Goal: Information Seeking & Learning: Learn about a topic

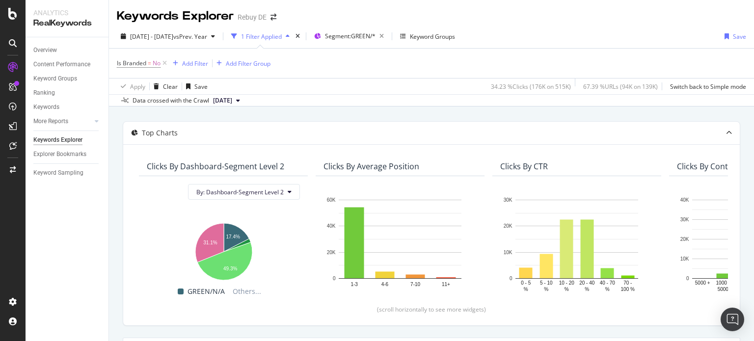
click at [577, 53] on div "Is Branded = No Add Filter Add Filter Group" at bounding box center [431, 63] width 629 height 29
